Goal: Use online tool/utility

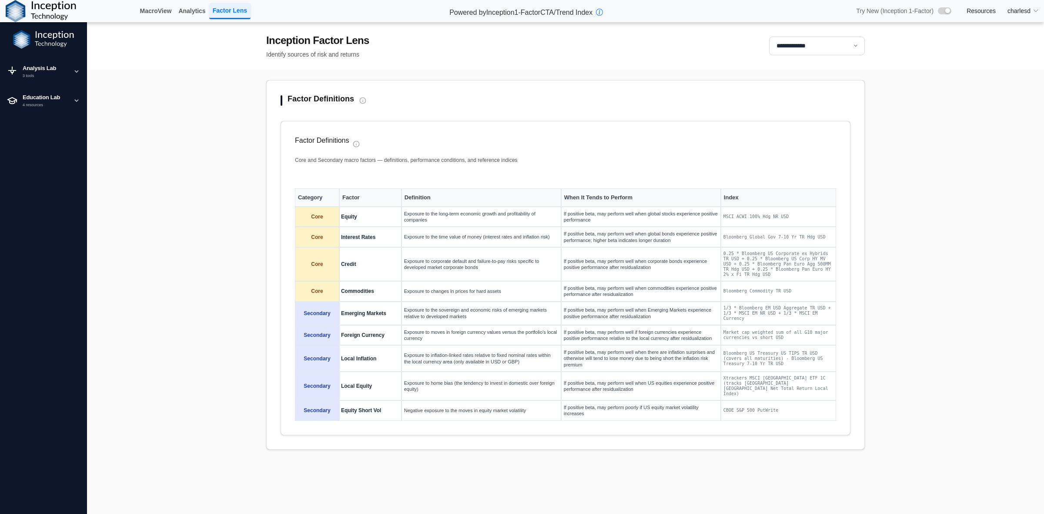
select select "**"
click at [30, 75] on div "3 tools" at bounding box center [45, 76] width 45 height 6
click at [29, 110] on div "Rolling Analysis" at bounding box center [51, 111] width 58 height 8
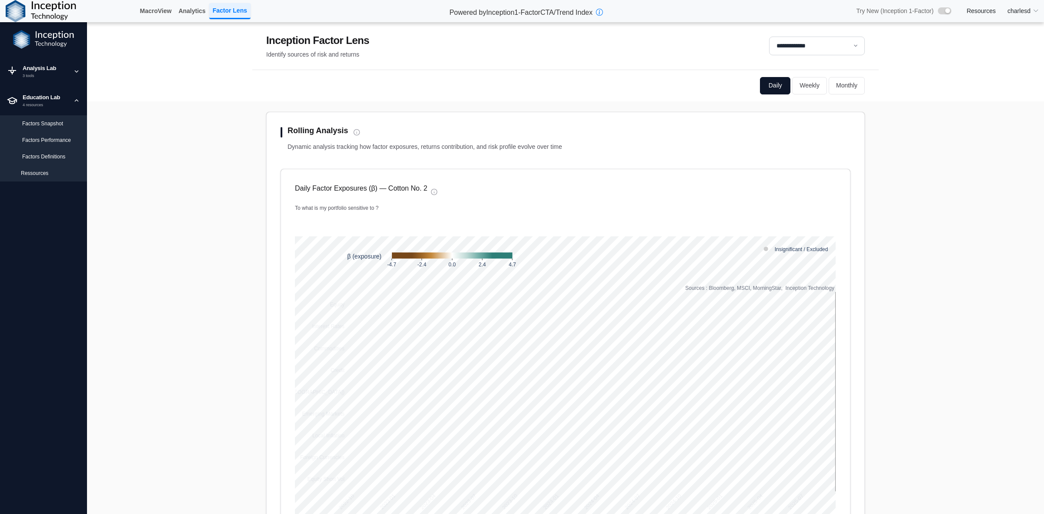
click at [45, 100] on div "Education Lab" at bounding box center [45, 97] width 45 height 9
click at [40, 127] on div "Scenario" at bounding box center [50, 127] width 59 height 8
click at [32, 75] on div "3 tools" at bounding box center [45, 76] width 45 height 6
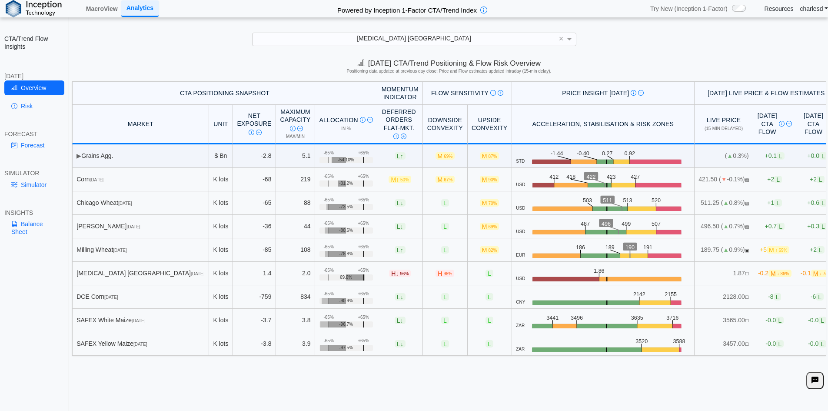
scroll to position [12, 0]
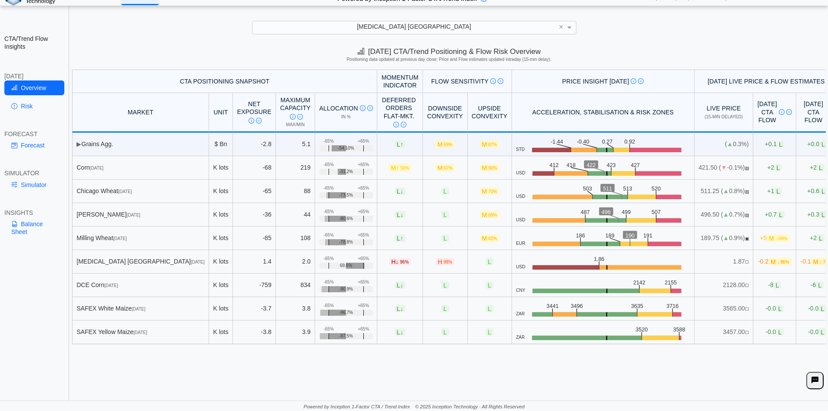
click at [387, 31] on div "Ethanol Chicago" at bounding box center [415, 27] width 324 height 12
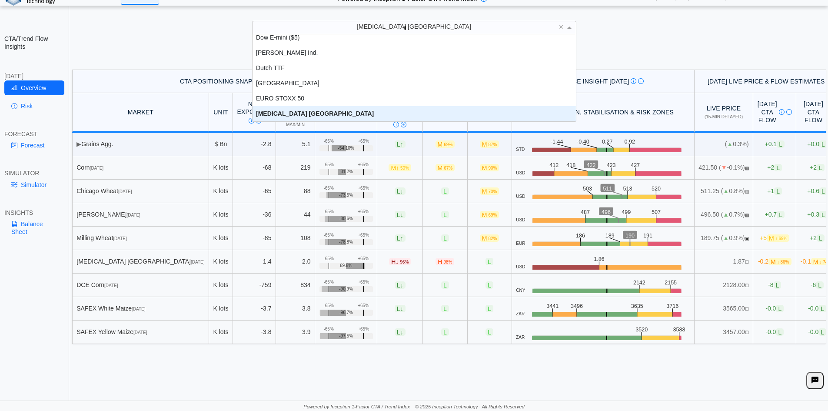
scroll to position [0, 0]
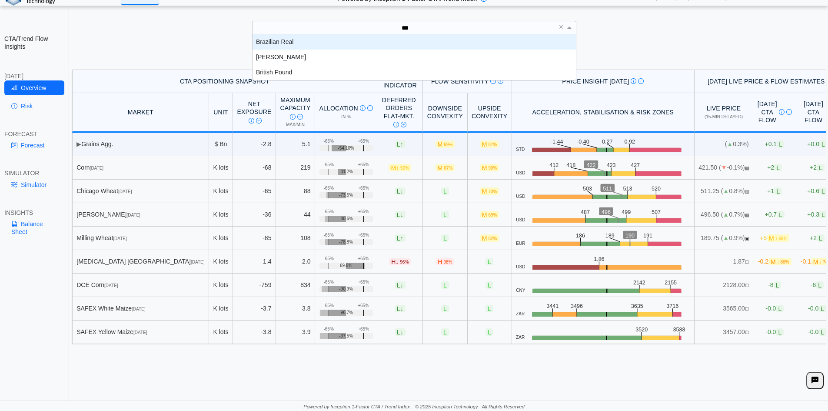
type input "****"
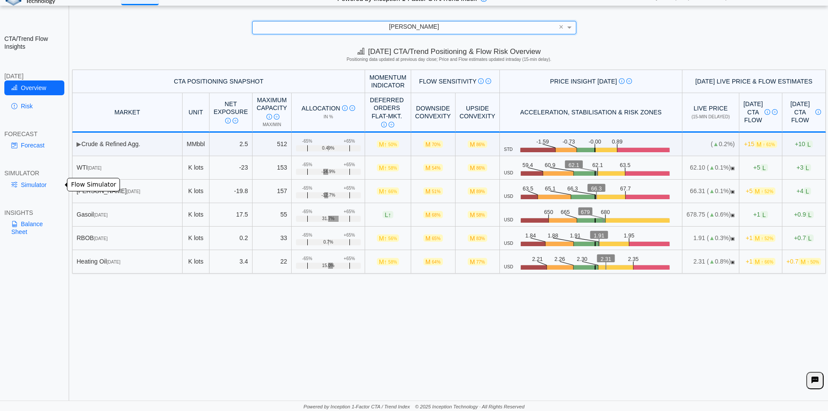
click at [26, 181] on link "Simulator" at bounding box center [34, 184] width 60 height 15
